Goal: Use online tool/utility: Utilize a website feature to perform a specific function

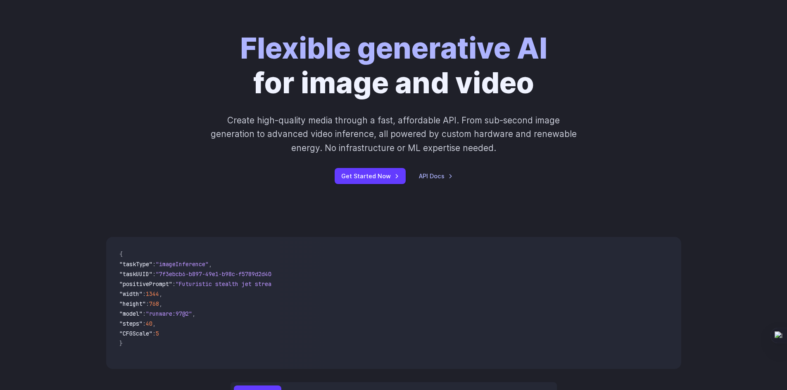
scroll to position [124, 0]
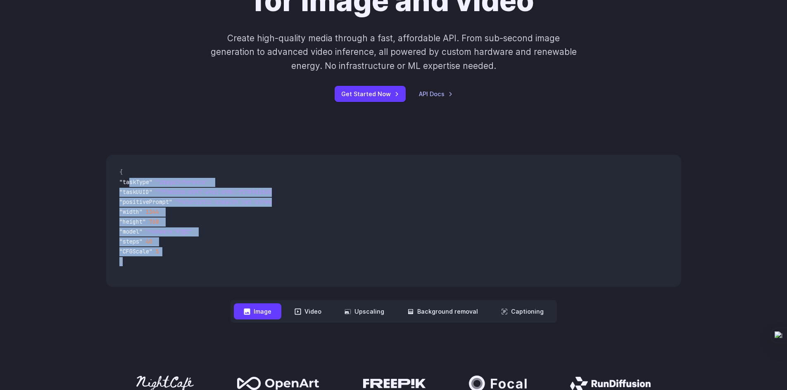
drag, startPoint x: 130, startPoint y: 180, endPoint x: 169, endPoint y: 258, distance: 87.2
click at [169, 258] on code "{ "taskType" : "imageInference" , "taskUUID" : "7f3ebcb6-b897-49e1-b98c-f5789d2…" at bounding box center [192, 220] width 159 height 119
click at [157, 235] on span ""runware:97@2"" at bounding box center [169, 231] width 46 height 7
click at [135, 269] on code "{ "taskType" : "imageInference" , "taskUUID" : "7f3ebcb6-b897-49e1-b98c-f5789d2…" at bounding box center [192, 220] width 159 height 119
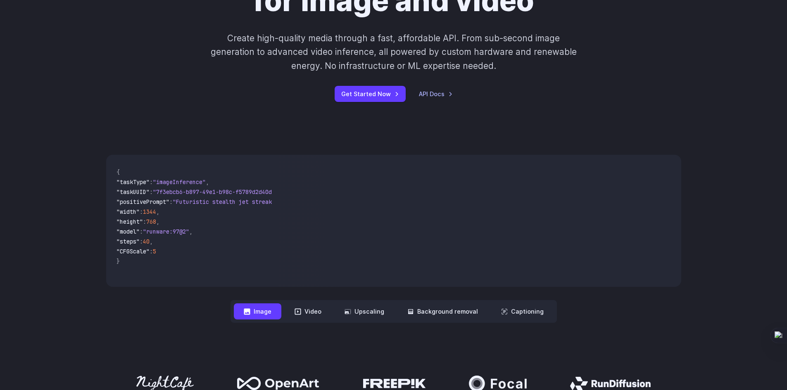
scroll to position [0, 0]
click at [320, 316] on button "Video" at bounding box center [308, 312] width 47 height 16
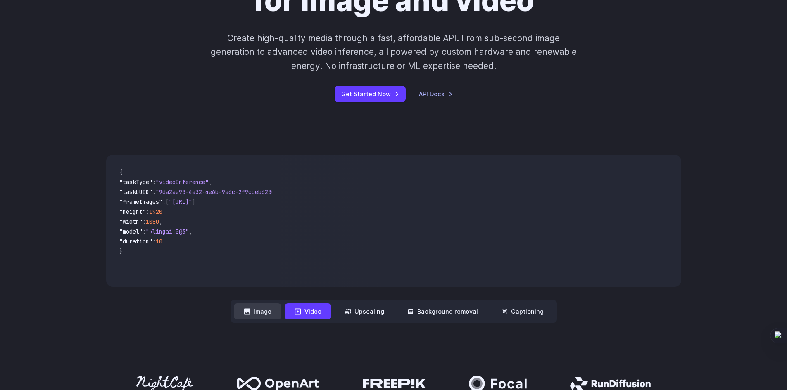
click at [271, 312] on button "Image" at bounding box center [257, 312] width 47 height 16
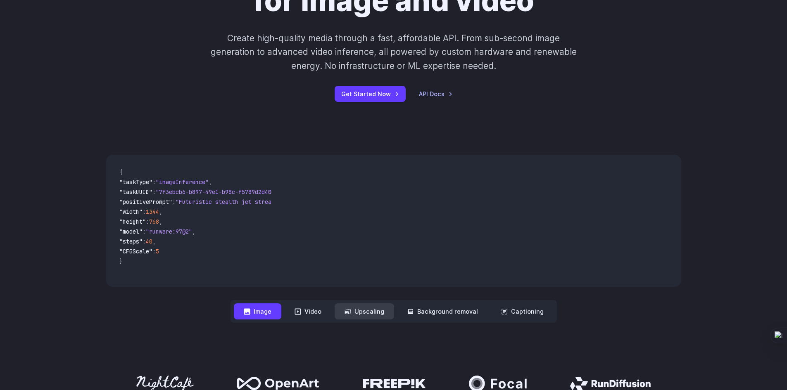
click at [339, 311] on button "Upscaling" at bounding box center [364, 312] width 59 height 16
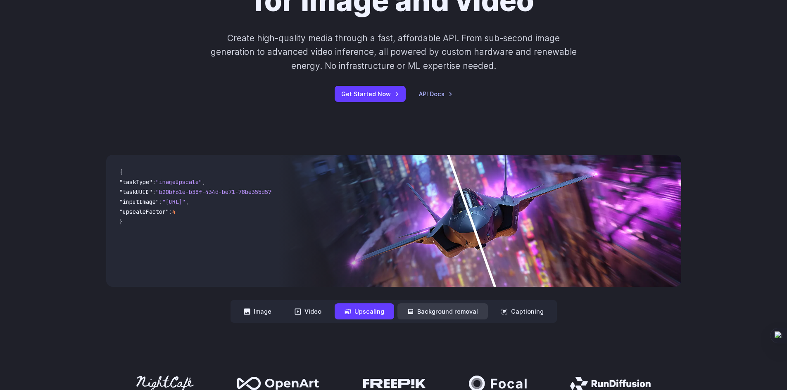
click at [418, 311] on button "Background removal" at bounding box center [442, 312] width 90 height 16
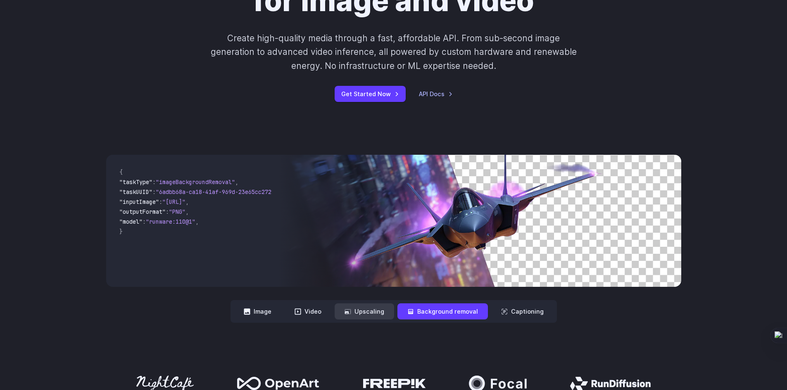
click at [381, 308] on button "Upscaling" at bounding box center [364, 312] width 59 height 16
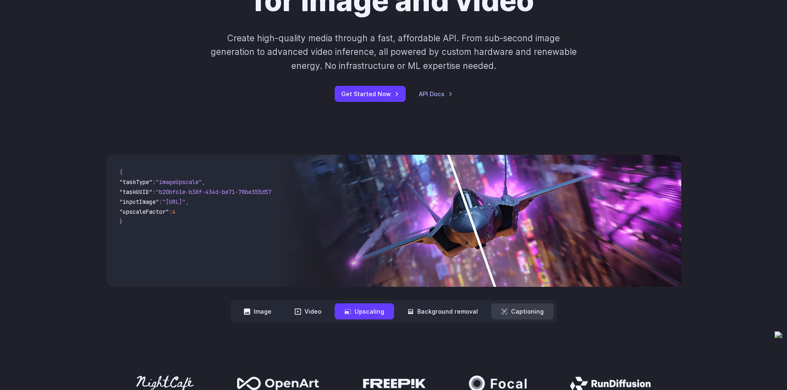
click at [529, 306] on button "Captioning" at bounding box center [522, 312] width 62 height 16
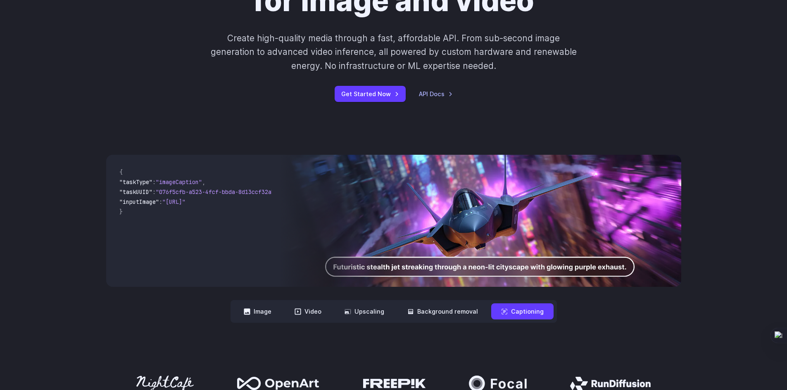
click at [285, 310] on nav "**********" at bounding box center [393, 311] width 326 height 23
click at [262, 311] on button "Image" at bounding box center [257, 312] width 47 height 16
